Goal: Task Accomplishment & Management: Manage account settings

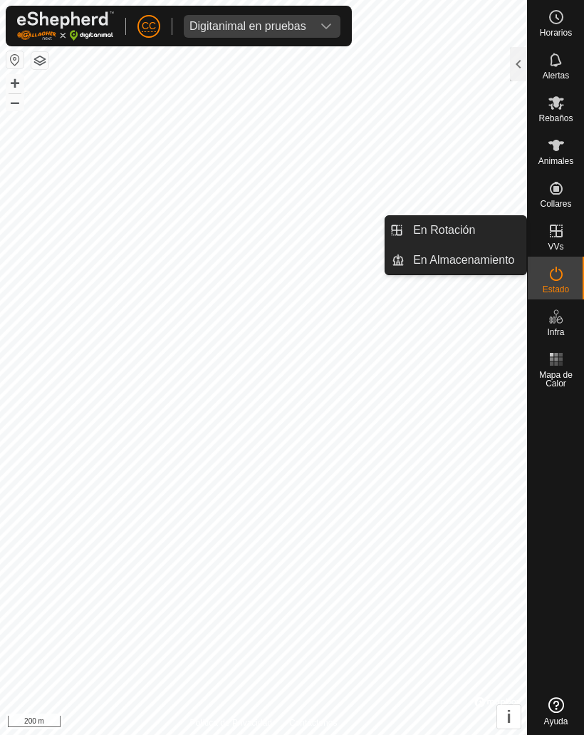
click at [454, 229] on span "En Rotación" at bounding box center [444, 230] width 62 height 17
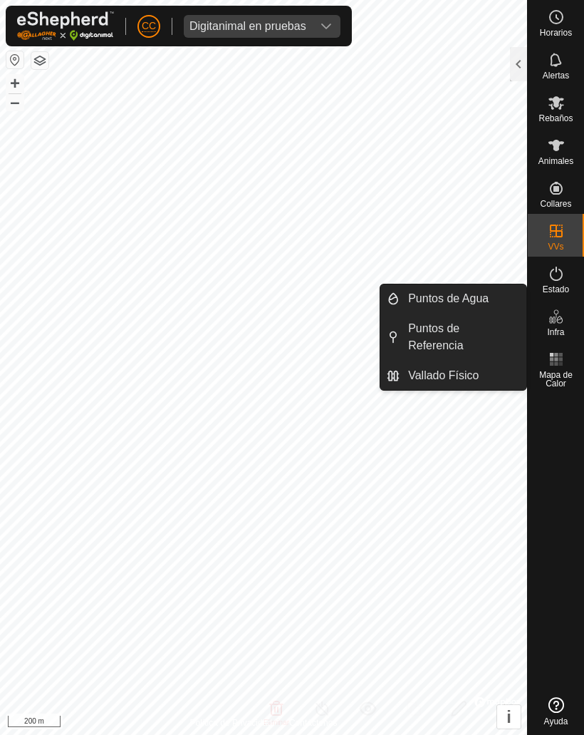
click at [435, 376] on span "Vallado Físico" at bounding box center [443, 375] width 71 height 17
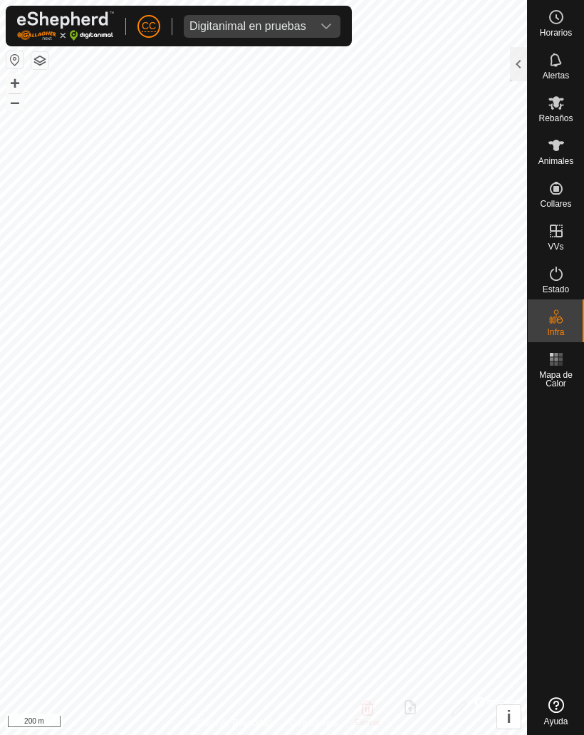
click at [512, 61] on div at bounding box center [518, 64] width 17 height 34
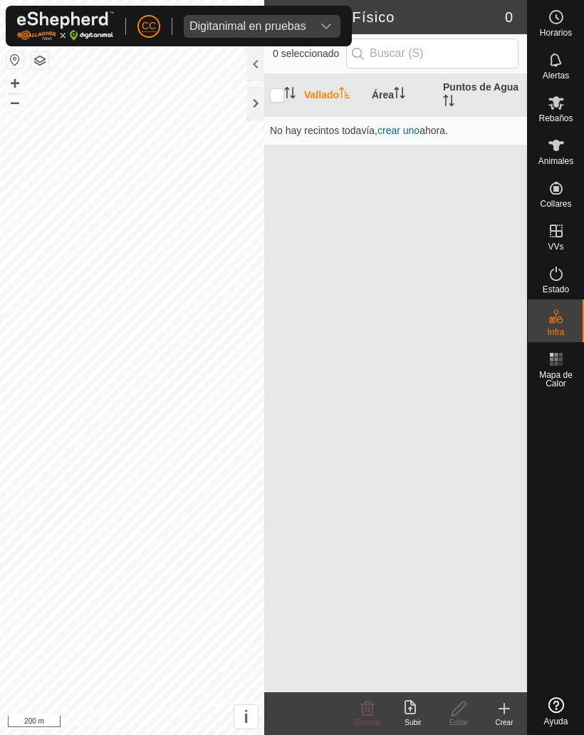
click at [412, 708] on icon at bounding box center [410, 707] width 11 height 14
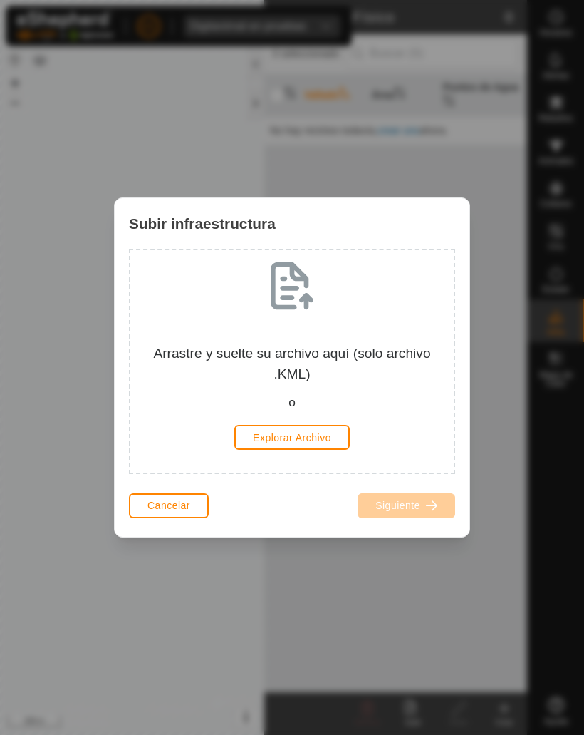
click at [157, 507] on span "Cancelar" at bounding box center [168, 504] width 43 height 11
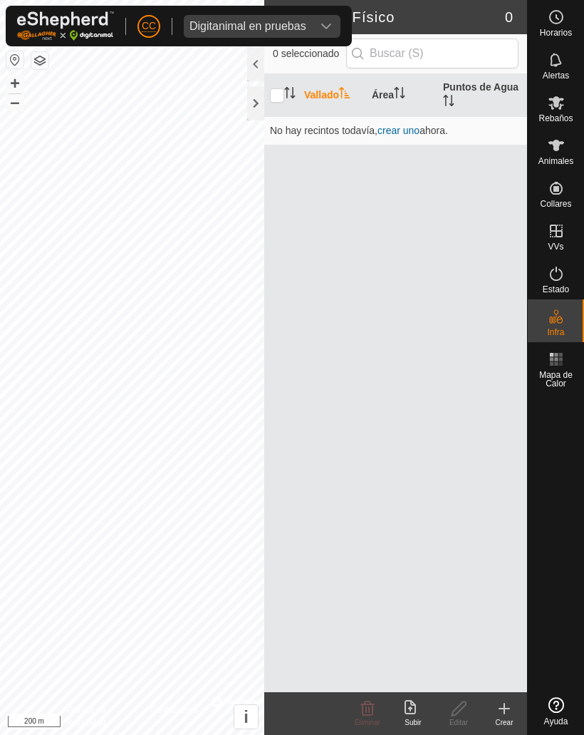
click at [260, 108] on div at bounding box center [255, 103] width 17 height 34
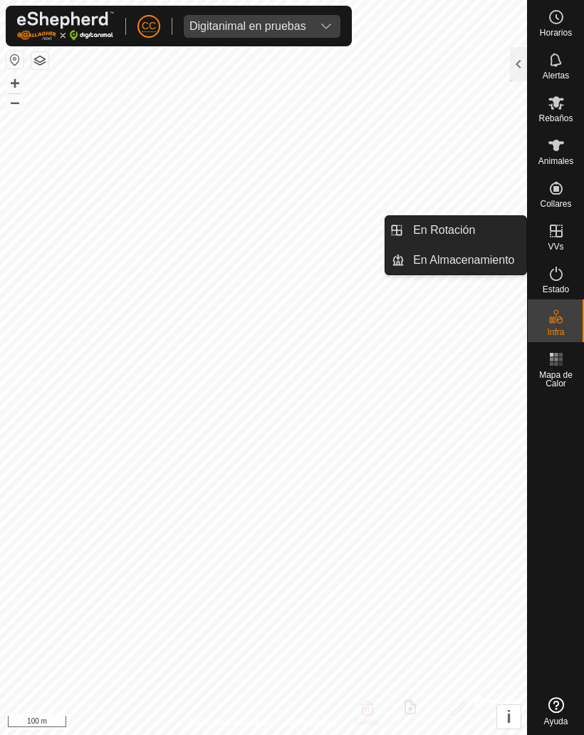
click at [435, 217] on link "En Rotación" at bounding box center [466, 230] width 122 height 29
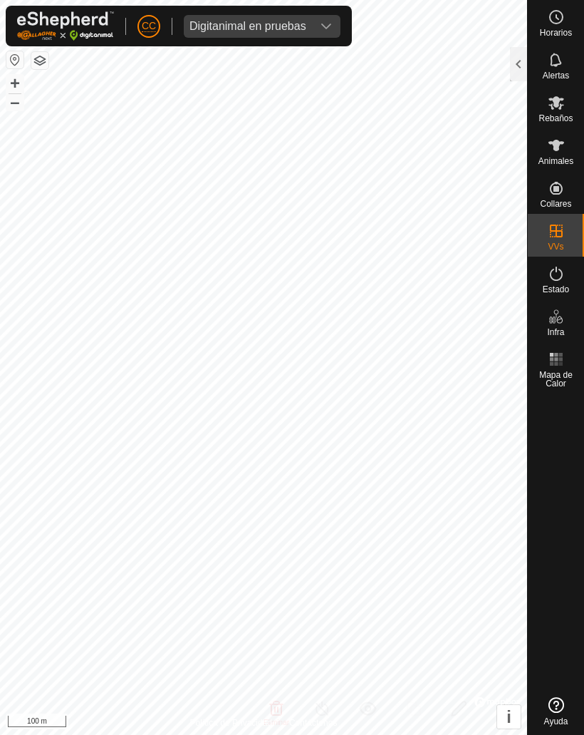
click at [511, 53] on div at bounding box center [518, 64] width 17 height 34
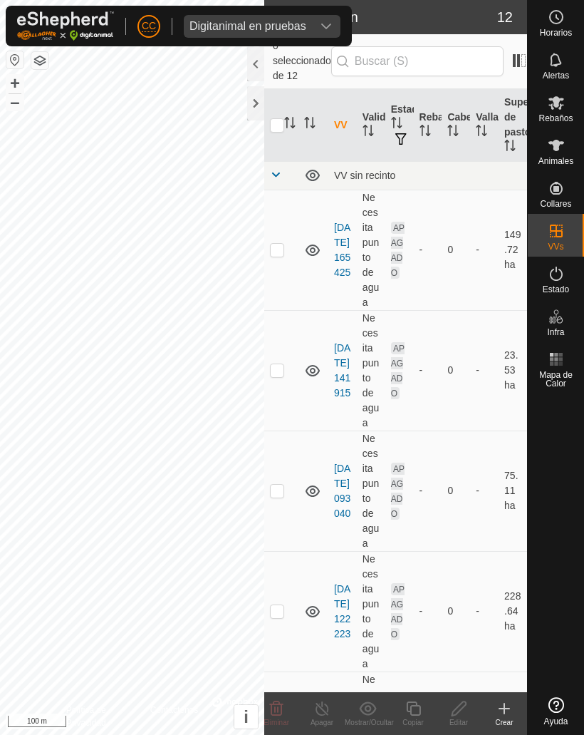
click at [507, 708] on icon at bounding box center [504, 708] width 10 height 0
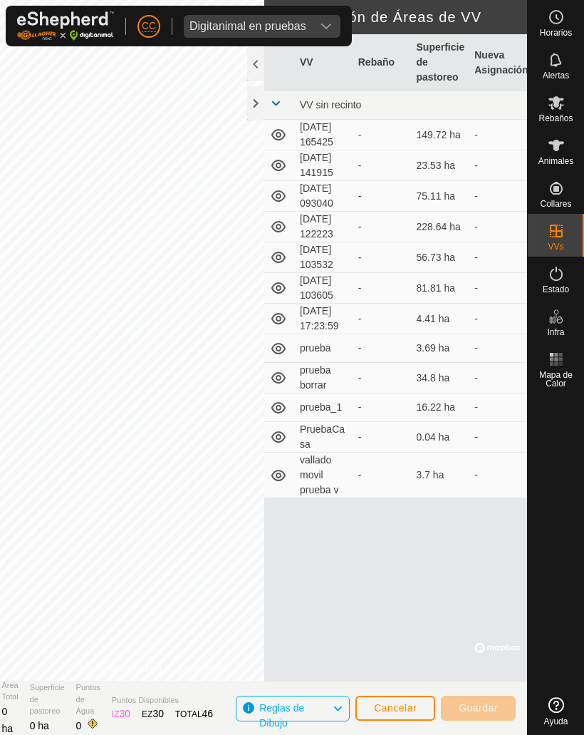
click at [254, 100] on div at bounding box center [255, 103] width 17 height 34
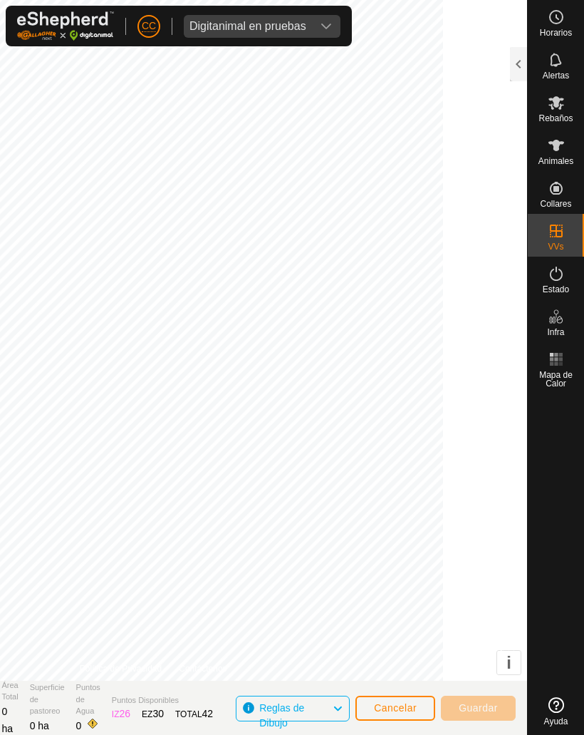
click at [395, 716] on button "Cancelar" at bounding box center [396, 707] width 80 height 25
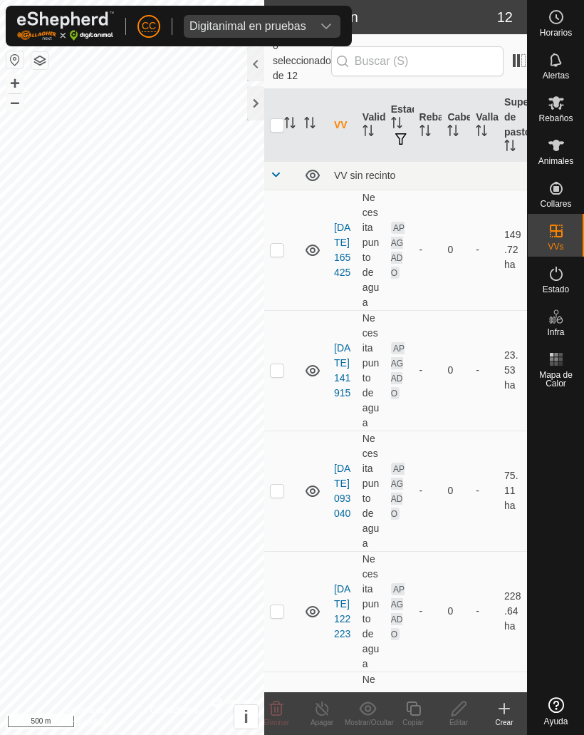
click at [485, 709] on create-svg-icon at bounding box center [505, 708] width 46 height 17
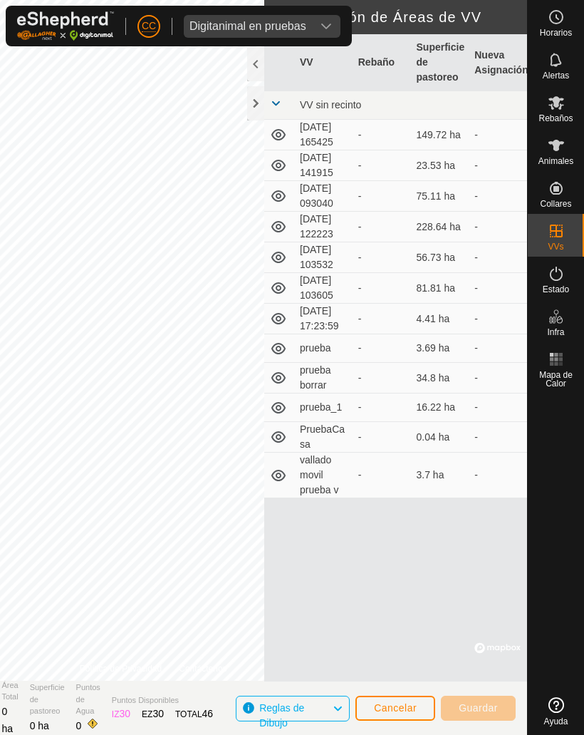
click at [259, 110] on div at bounding box center [255, 103] width 17 height 34
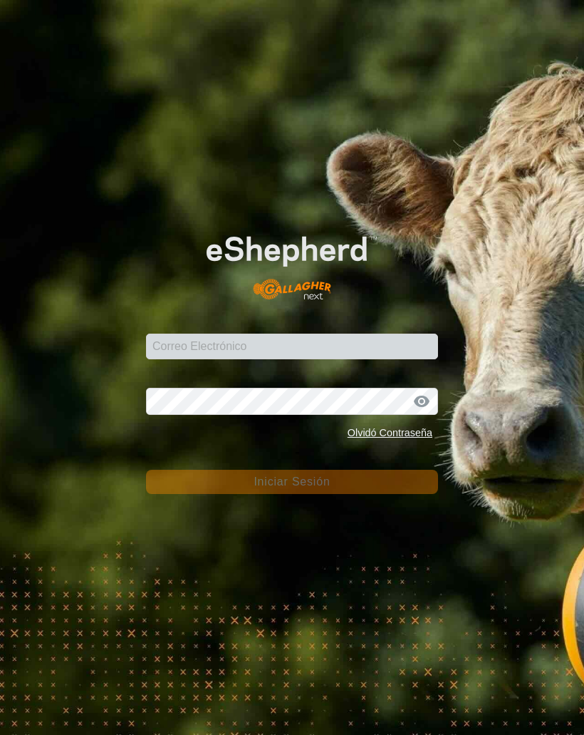
click at [206, 346] on input "Correo Electrónico" at bounding box center [292, 346] width 292 height 26
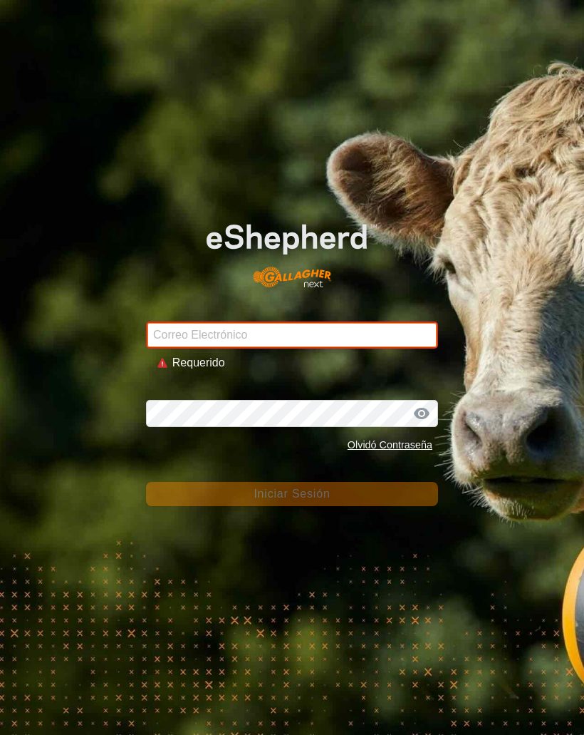
type input "[EMAIL_ADDRESS][DOMAIN_NAME]"
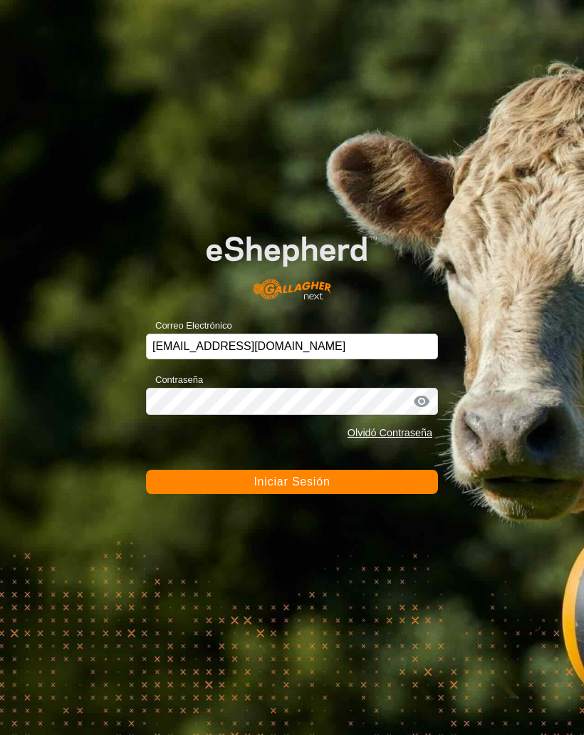
click at [275, 473] on button "Iniciar Sesión" at bounding box center [292, 482] width 292 height 24
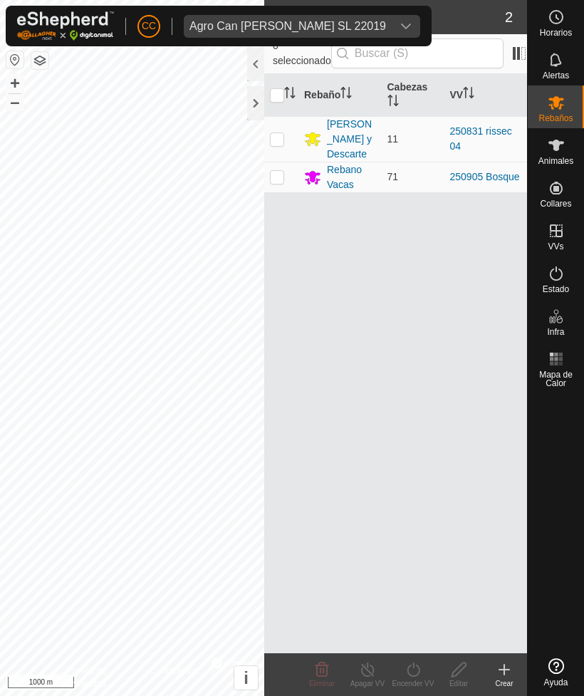
click at [260, 110] on div at bounding box center [255, 103] width 17 height 34
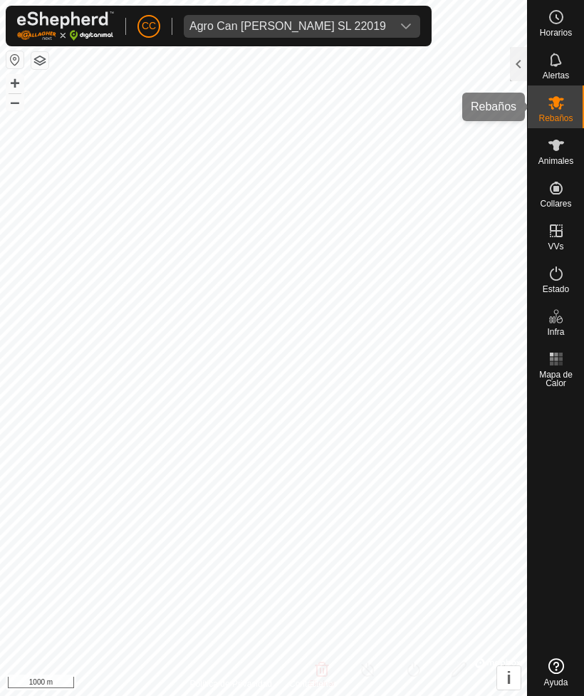
click at [555, 101] on icon at bounding box center [557, 103] width 16 height 14
click at [557, 170] on div "Animales" at bounding box center [556, 149] width 56 height 43
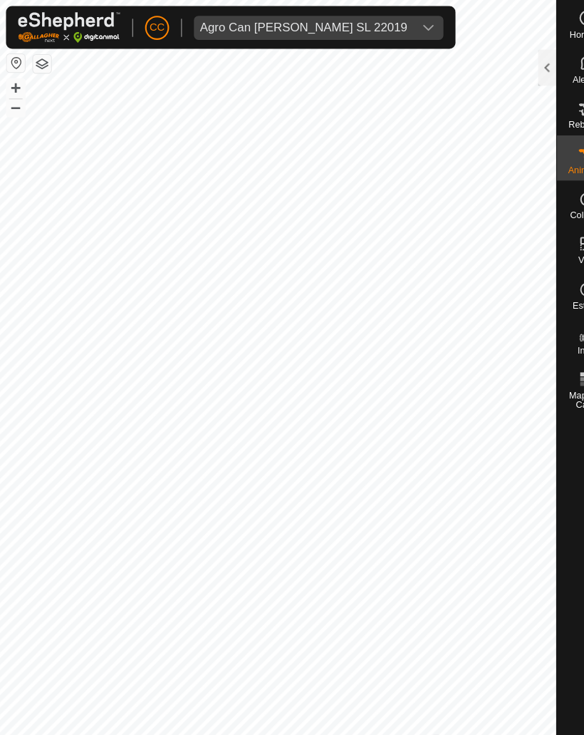
click at [517, 69] on div at bounding box center [518, 64] width 17 height 34
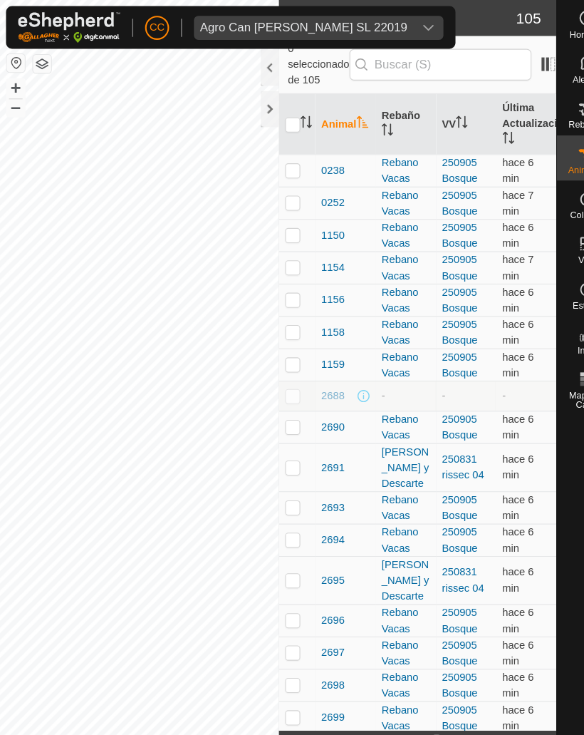
click at [299, 25] on div "Agro Can [PERSON_NAME] SL 22019" at bounding box center [288, 26] width 197 height 11
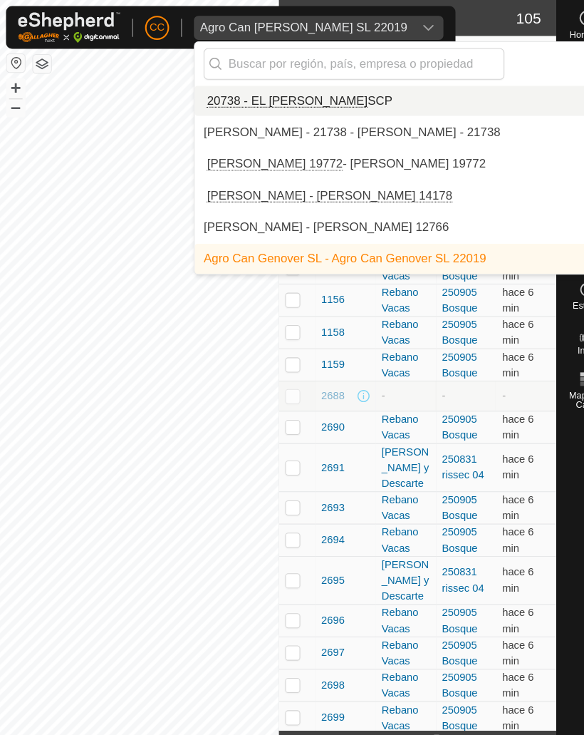
click at [258, 58] on input "text" at bounding box center [335, 61] width 285 height 30
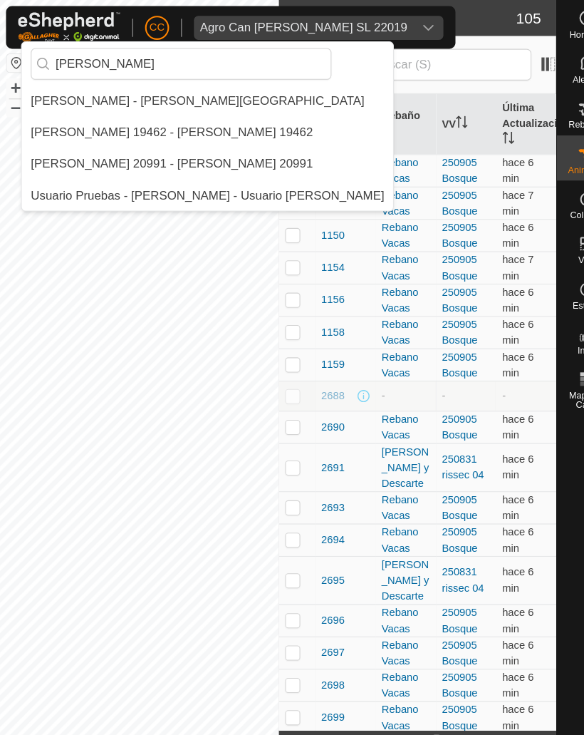
type input "[PERSON_NAME]"
click at [68, 88] on div "[PERSON_NAME] - [PERSON_NAME][GEOGRAPHIC_DATA]" at bounding box center [187, 95] width 316 height 17
